Goal: Task Accomplishment & Management: Manage account settings

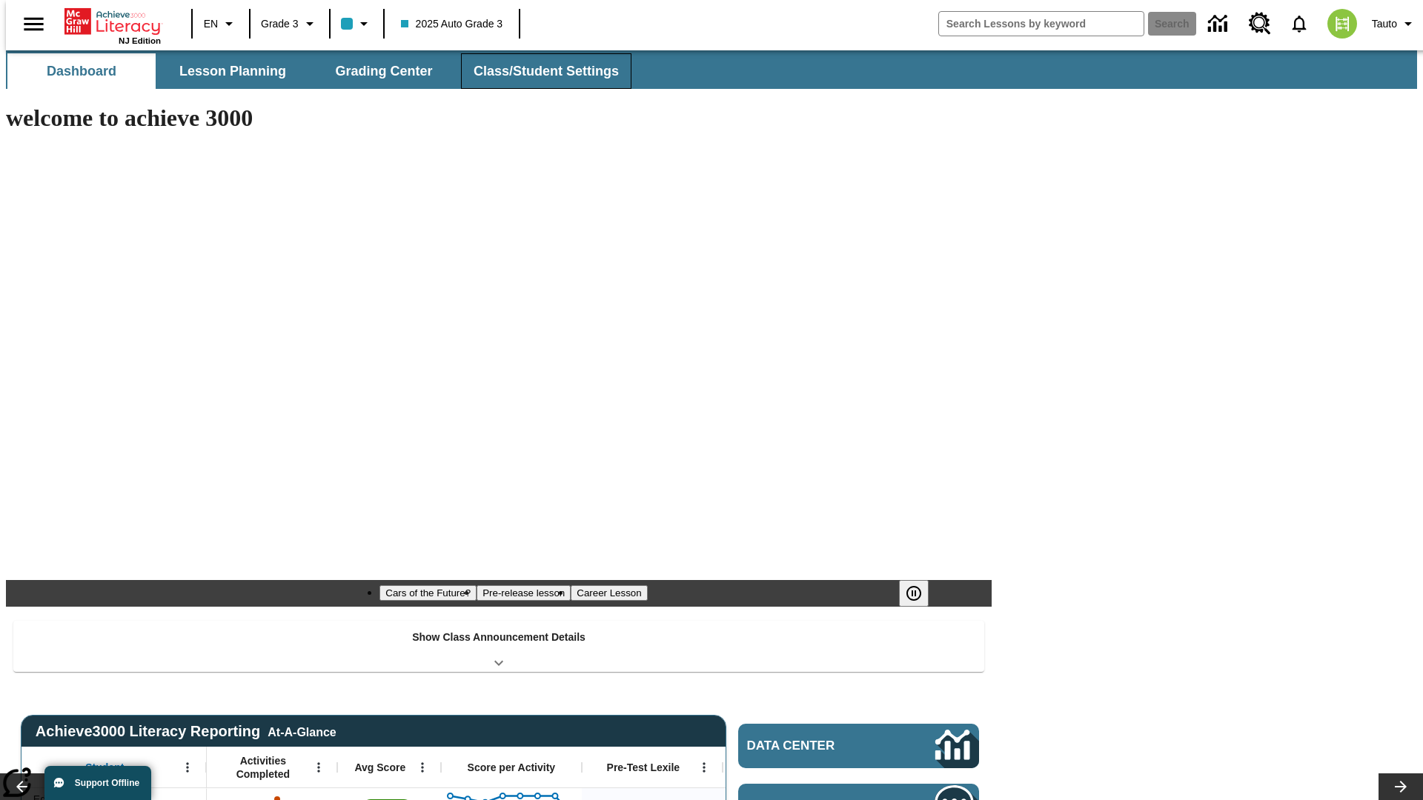
click at [538, 71] on span "Class/Student Settings" at bounding box center [546, 71] width 145 height 17
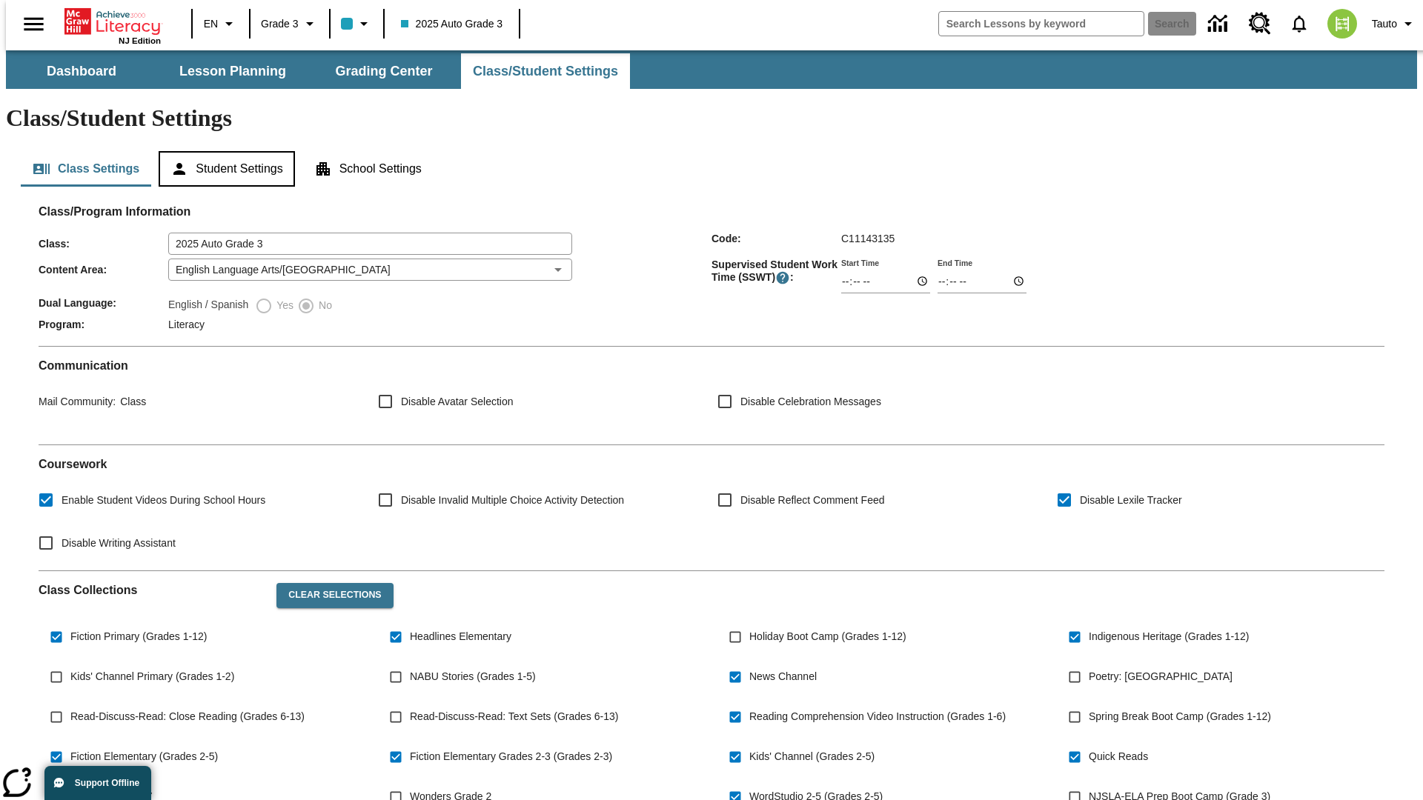
click at [223, 151] on button "Student Settings" at bounding box center [227, 169] width 136 height 36
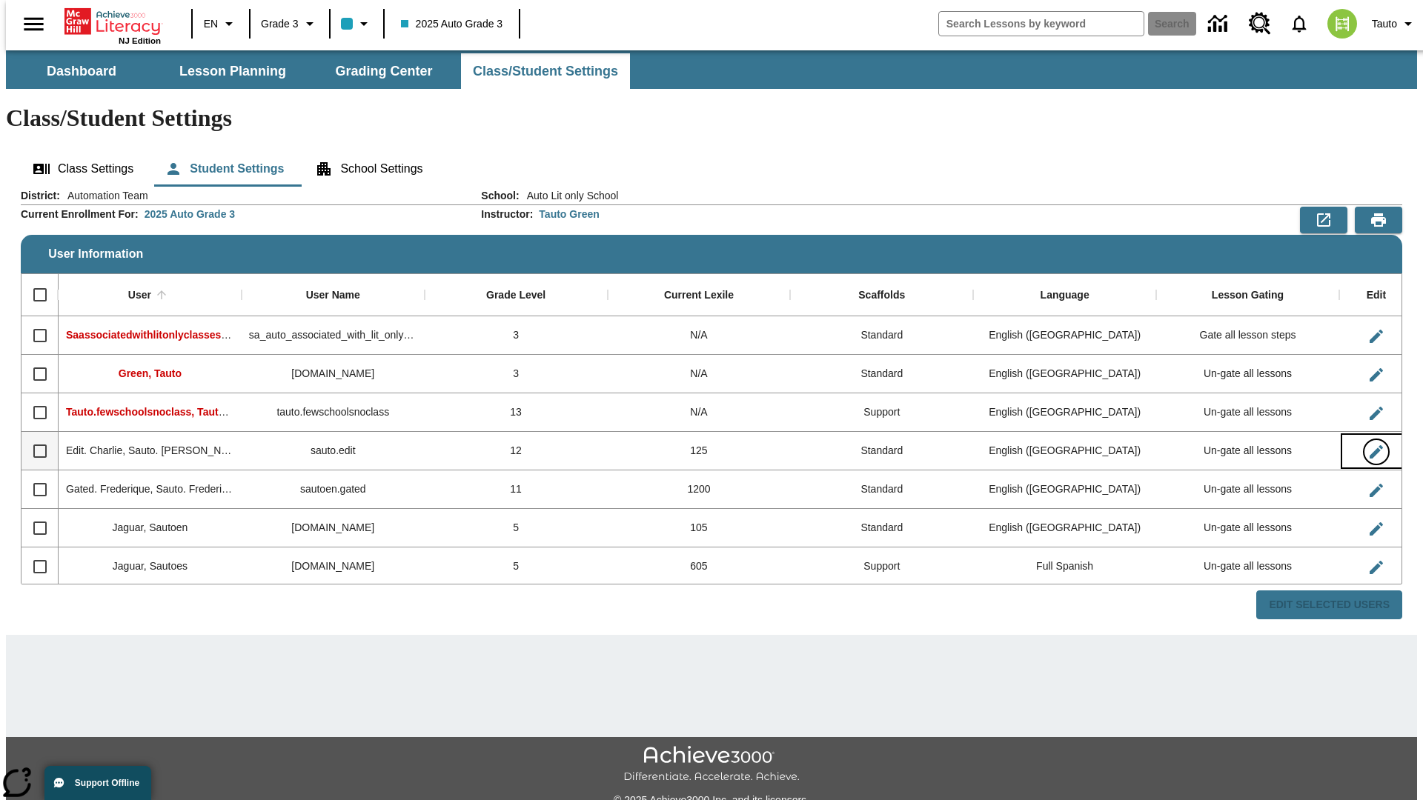
click at [1370, 445] on icon "Edit User" at bounding box center [1376, 451] width 13 height 13
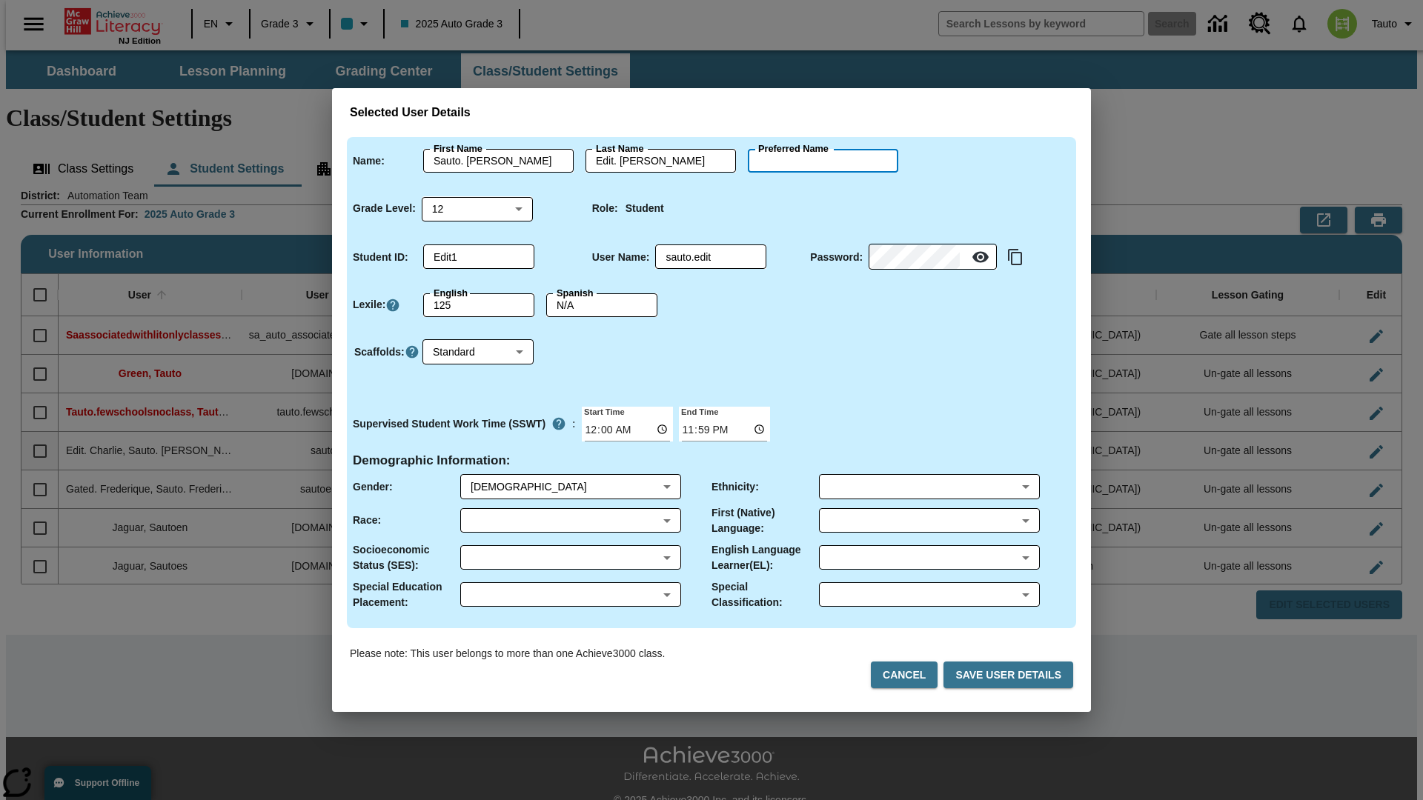
type input "Jadyn"
click at [910, 675] on button "Cancel" at bounding box center [904, 675] width 67 height 27
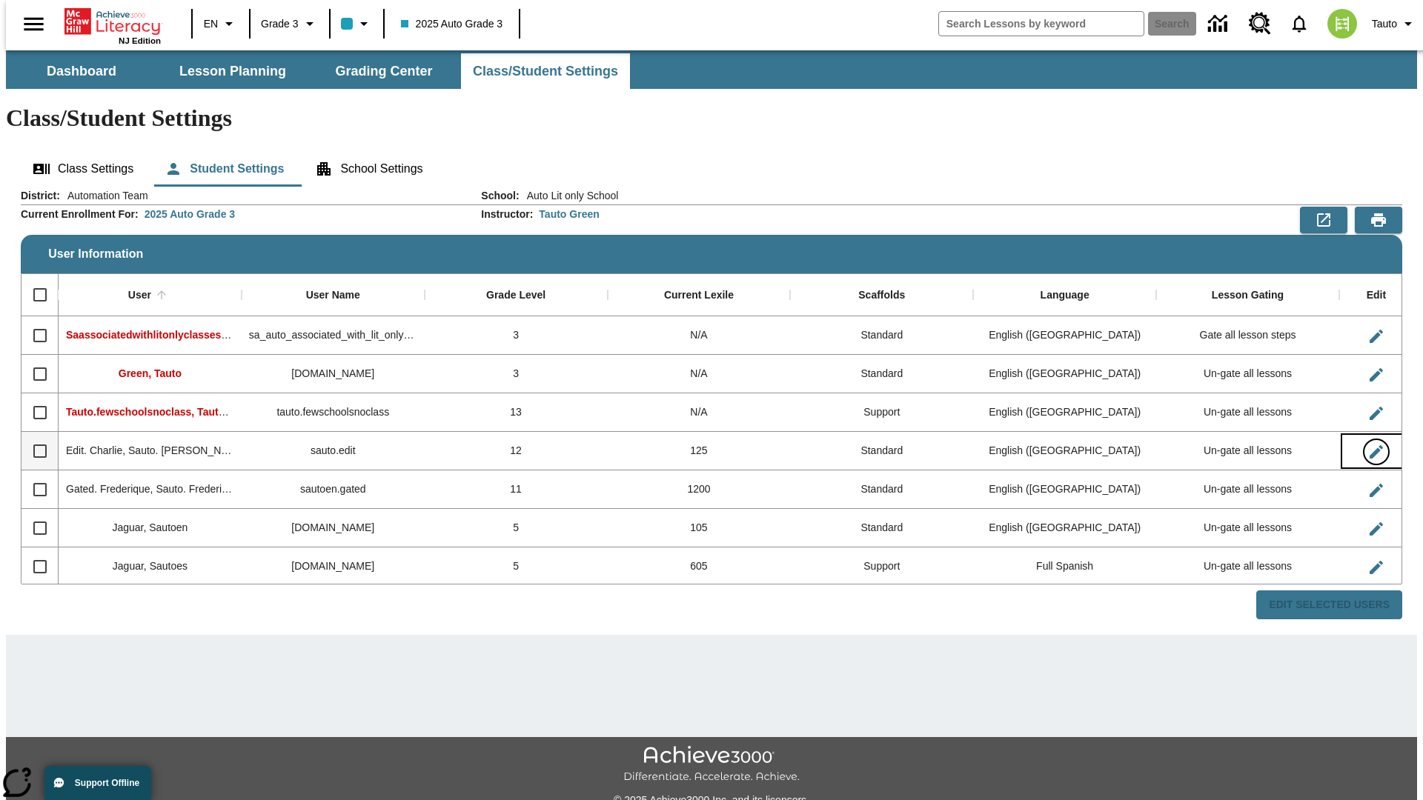
click at [1370, 445] on icon "Edit User" at bounding box center [1376, 451] width 13 height 13
